Goal: Transaction & Acquisition: Purchase product/service

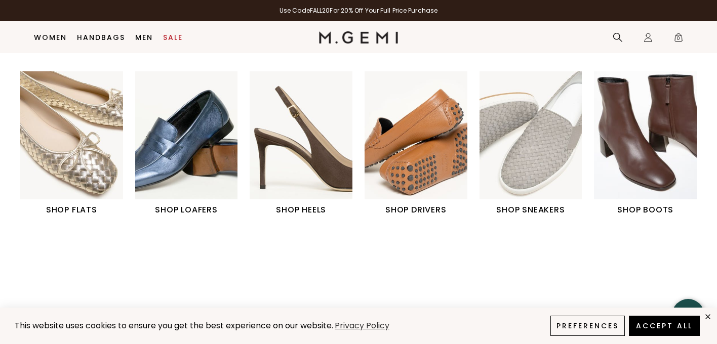
scroll to position [366, 0]
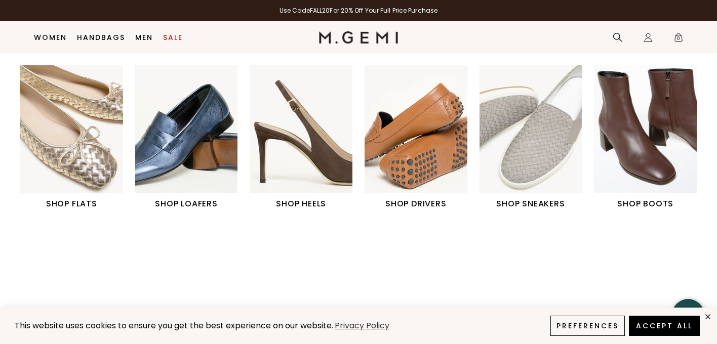
click at [297, 148] on img "3 / 6" at bounding box center [301, 129] width 103 height 128
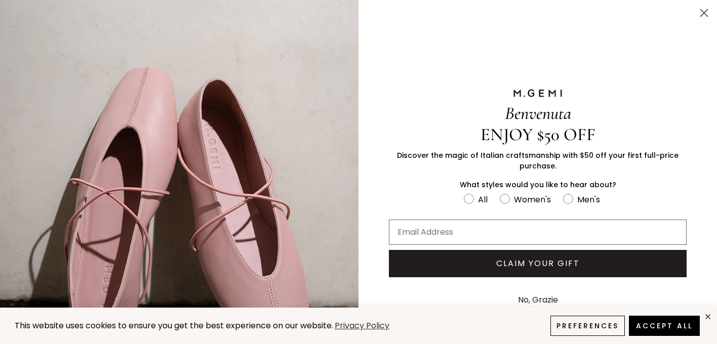
click at [703, 14] on icon "Close dialog" at bounding box center [704, 13] width 7 height 7
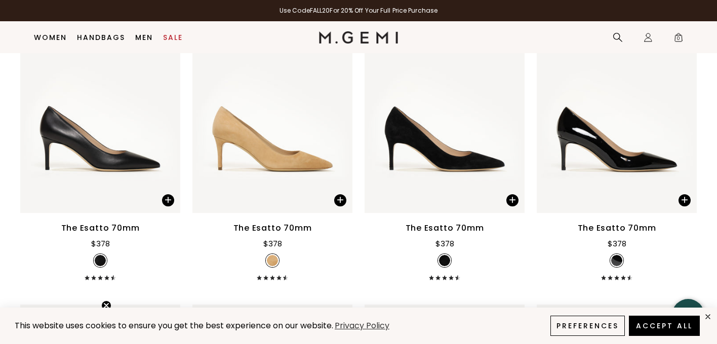
scroll to position [2335, 0]
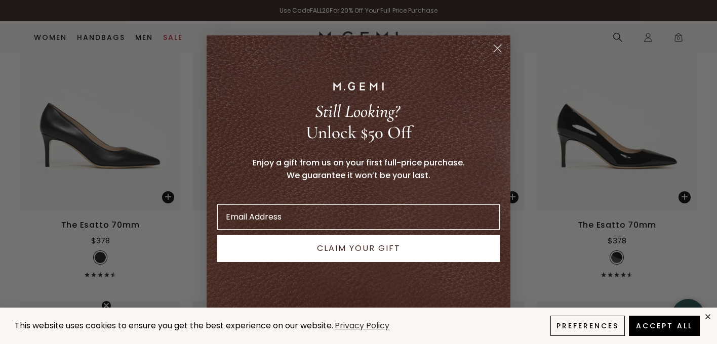
click at [505, 26] on div "Close dialog Still Looking? Unlock $50 Off Enjoy a gift from us on your first f…" at bounding box center [359, 172] width 304 height 294
drag, startPoint x: 484, startPoint y: 55, endPoint x: 479, endPoint y: 59, distance: 7.2
click at [484, 56] on div "Still Looking? Unlock $50 Off Enjoy a gift from us on your first full-price pur…" at bounding box center [358, 172] width 289 height 253
click at [495, 46] on icon "Close dialog" at bounding box center [497, 48] width 7 height 7
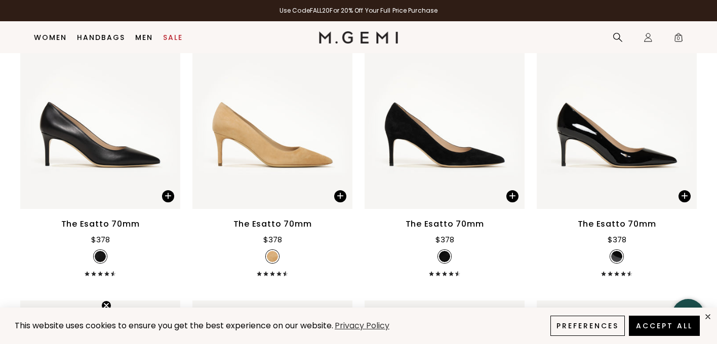
scroll to position [2318, 0]
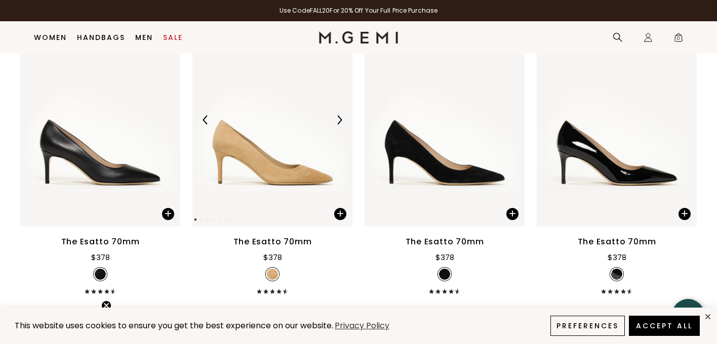
click at [285, 128] on div at bounding box center [272, 120] width 160 height 16
click at [259, 144] on img at bounding box center [272, 119] width 160 height 213
